Goal: Transaction & Acquisition: Purchase product/service

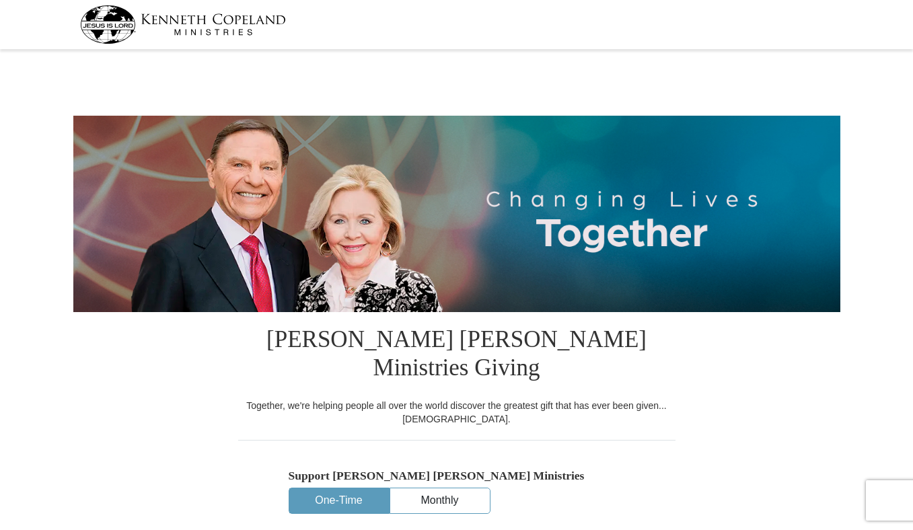
select select "AB"
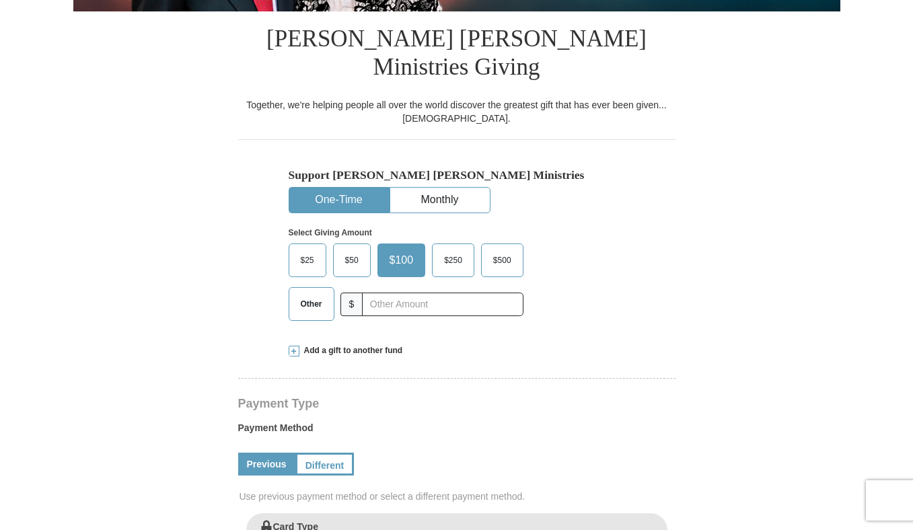
scroll to position [353, 0]
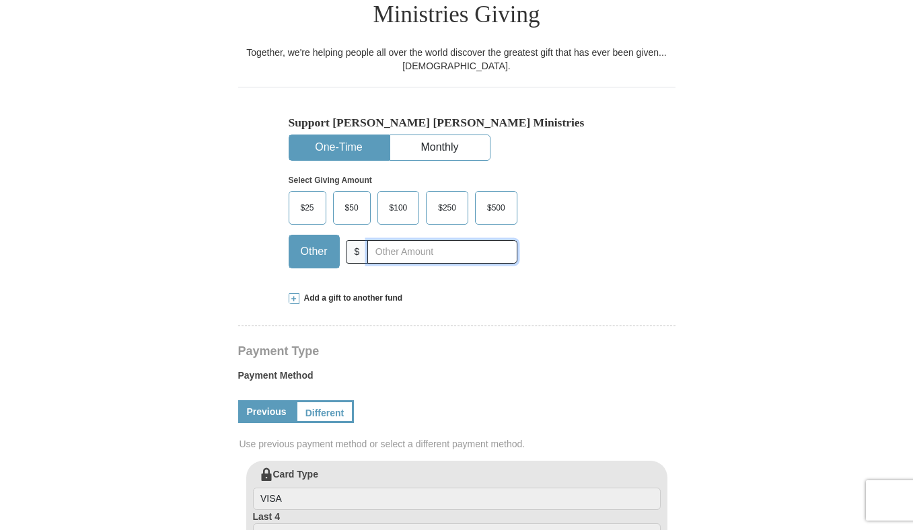
click at [390, 240] on input "text" at bounding box center [441, 252] width 149 height 24
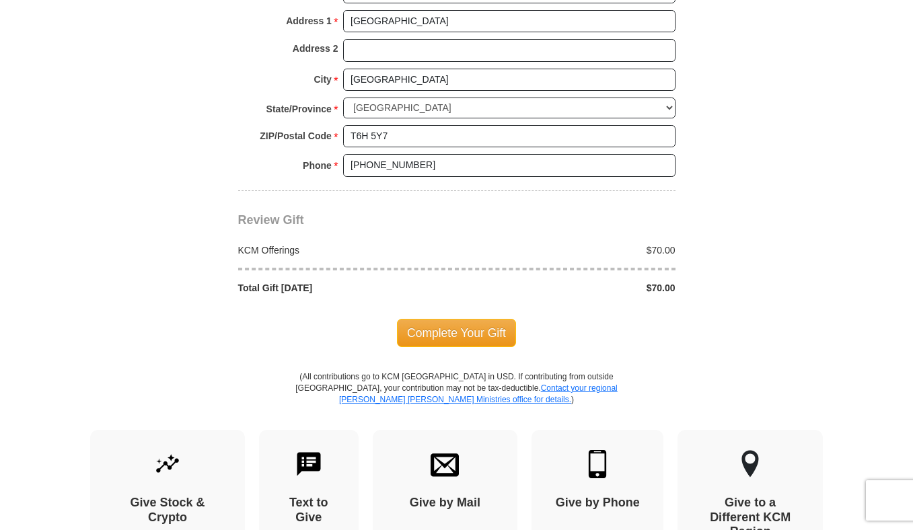
scroll to position [1134, 0]
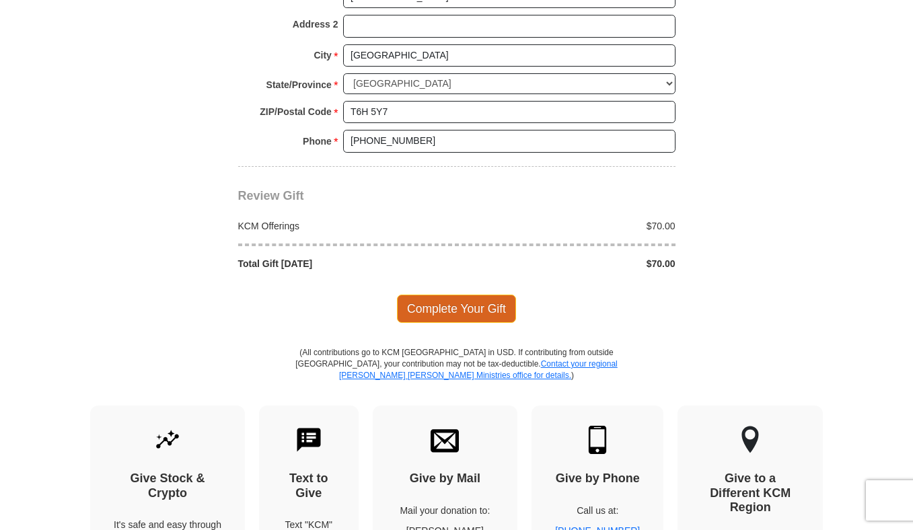
type input "70"
click at [453, 295] on span "Complete Your Gift" at bounding box center [456, 309] width 119 height 28
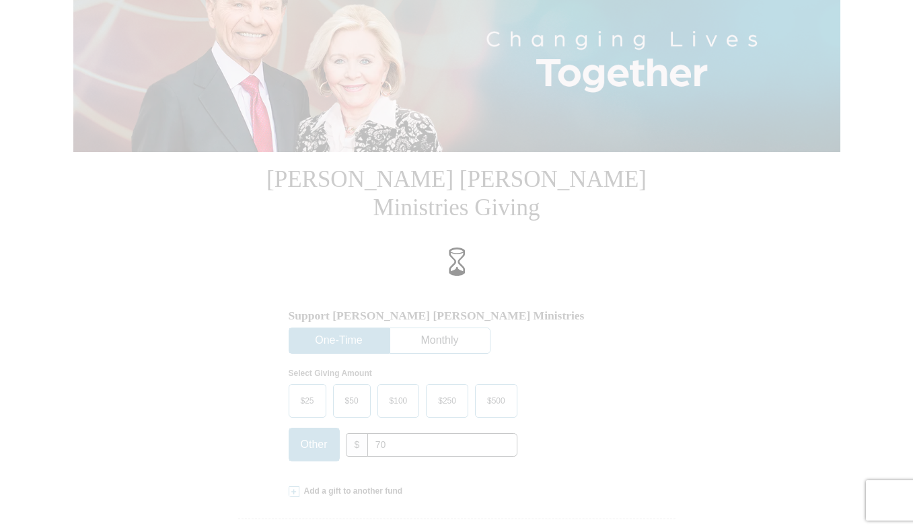
scroll to position [159, 0]
